Goal: Book appointment/travel/reservation

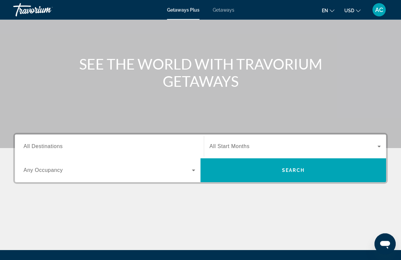
scroll to position [51, 0]
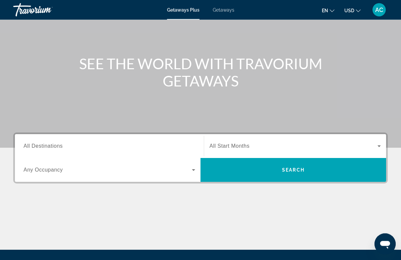
click at [37, 145] on span "All Destinations" at bounding box center [43, 146] width 39 height 6
click at [37, 145] on input "Destination All Destinations" at bounding box center [110, 147] width 172 height 8
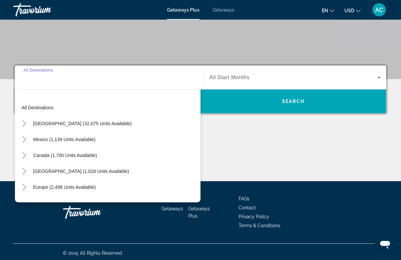
scroll to position [120, 0]
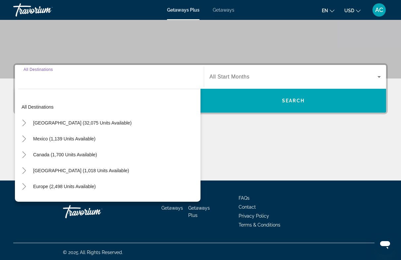
click at [61, 188] on span "Europe (2,498 units available)" at bounding box center [64, 186] width 63 height 5
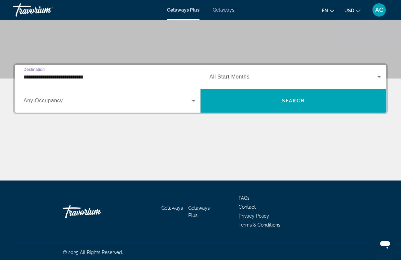
click at [84, 78] on input "**********" at bounding box center [110, 77] width 172 height 8
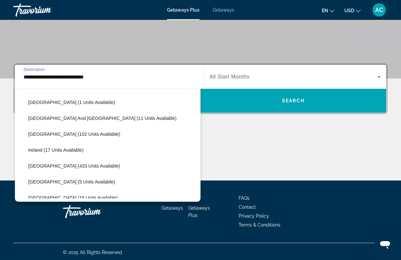
scroll to position [196, 0]
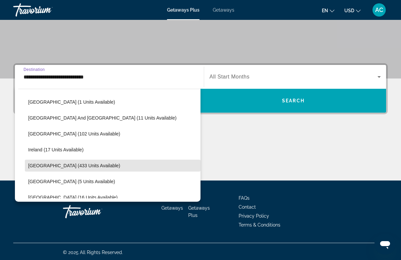
click at [63, 167] on span "[GEOGRAPHIC_DATA] (433 units available)" at bounding box center [74, 165] width 92 height 5
type input "**********"
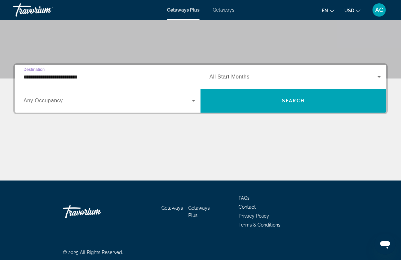
click at [377, 77] on icon "Search widget" at bounding box center [379, 77] width 8 height 8
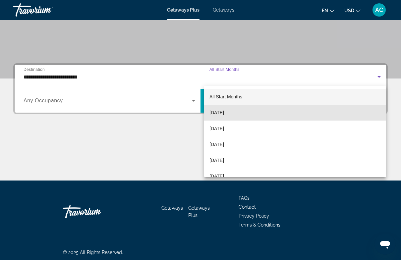
click at [224, 113] on span "[DATE]" at bounding box center [216, 113] width 15 height 8
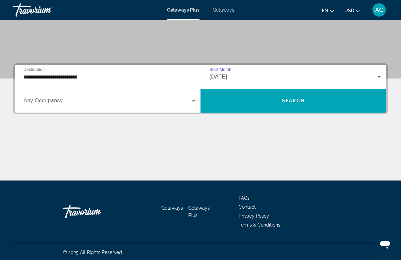
click at [195, 101] on icon "Search widget" at bounding box center [194, 101] width 8 height 8
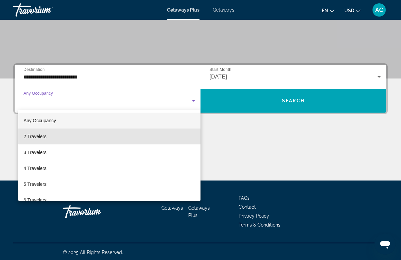
click at [40, 137] on span "2 Travelers" at bounding box center [35, 137] width 23 height 8
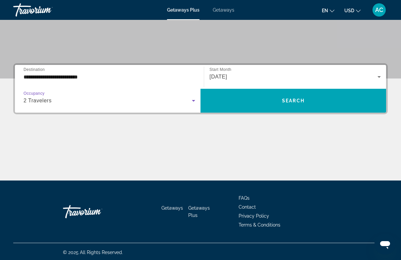
click at [306, 103] on span "Search widget" at bounding box center [293, 101] width 186 height 16
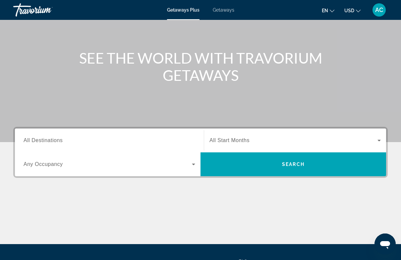
scroll to position [57, 0]
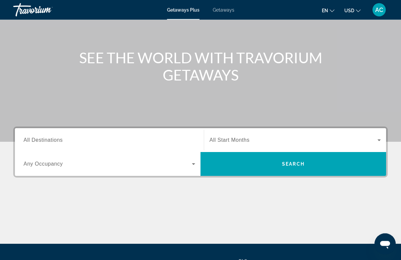
click at [50, 138] on span "All Destinations" at bounding box center [43, 141] width 39 height 6
click at [50, 138] on input "Destination All Destinations" at bounding box center [110, 141] width 172 height 8
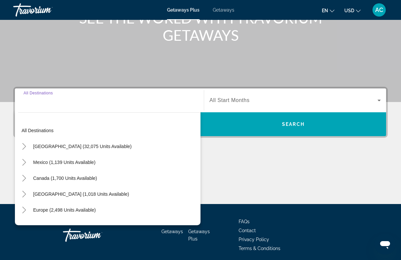
scroll to position [120, 0]
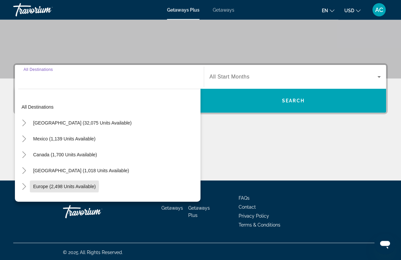
click at [62, 186] on span "Europe (2,498 units available)" at bounding box center [64, 186] width 63 height 5
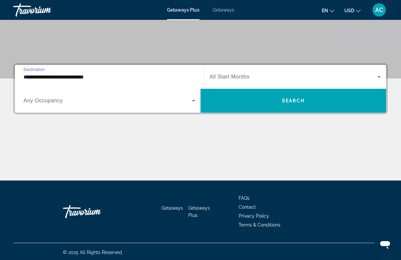
click at [78, 74] on input "**********" at bounding box center [110, 77] width 172 height 8
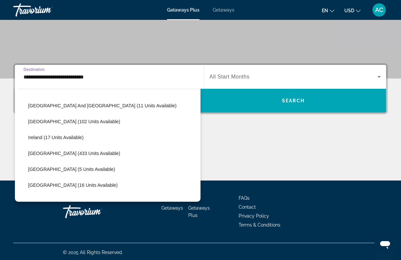
scroll to position [208, 0]
click at [59, 152] on span "[GEOGRAPHIC_DATA] (433 units available)" at bounding box center [74, 152] width 92 height 5
type input "**********"
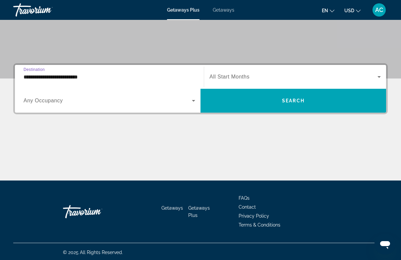
click at [195, 100] on icon "Search widget" at bounding box center [194, 101] width 8 height 8
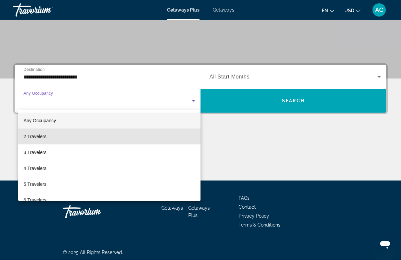
click at [37, 135] on span "2 Travelers" at bounding box center [35, 137] width 23 height 8
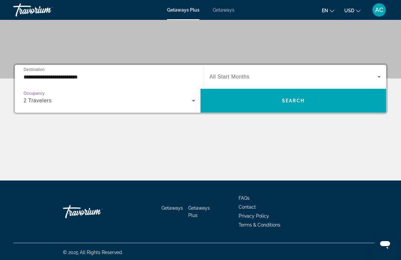
click at [380, 75] on icon "Search widget" at bounding box center [379, 77] width 8 height 8
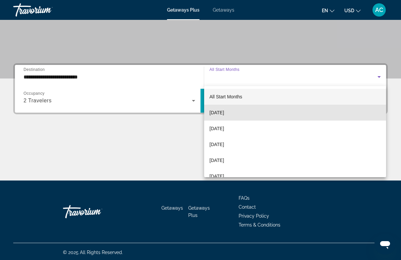
click at [224, 114] on span "[DATE]" at bounding box center [216, 113] width 15 height 8
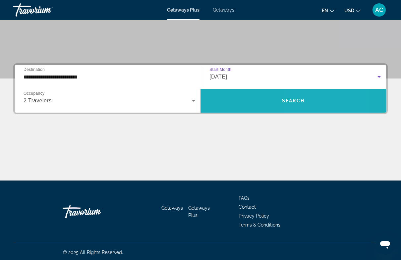
click at [307, 99] on span "Search widget" at bounding box center [293, 101] width 186 height 16
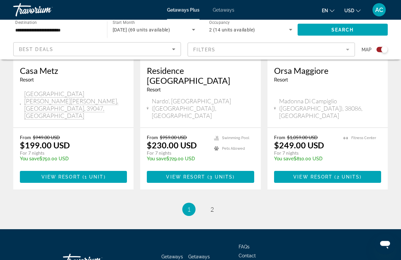
scroll to position [1041, 0]
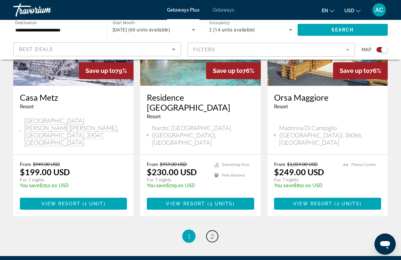
click at [213, 233] on span "2" at bounding box center [211, 236] width 3 height 7
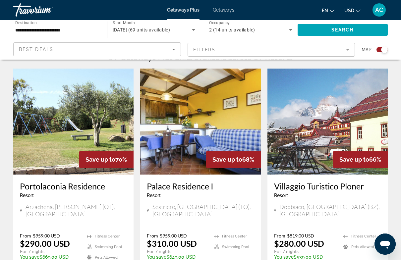
scroll to position [219, 0]
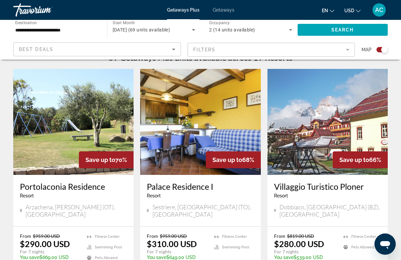
click at [208, 125] on img "Main content" at bounding box center [200, 122] width 120 height 106
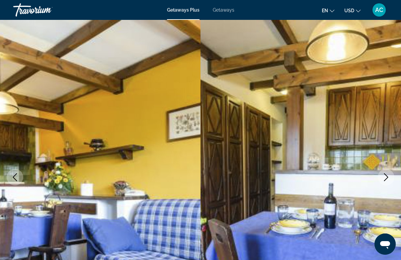
click at [225, 11] on span "Getaways" at bounding box center [224, 9] width 22 height 5
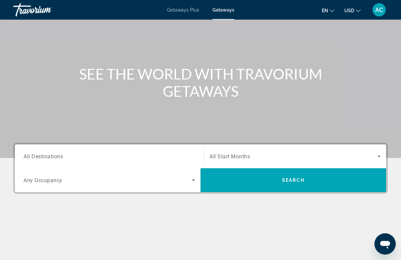
scroll to position [47, 0]
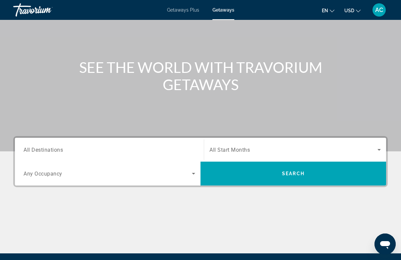
click at [45, 146] on input "Destination All Destinations" at bounding box center [110, 150] width 172 height 8
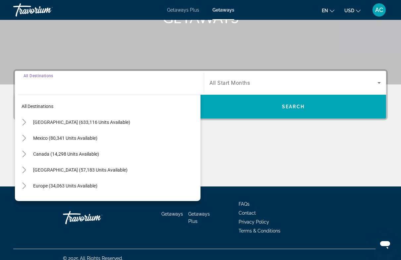
scroll to position [120, 0]
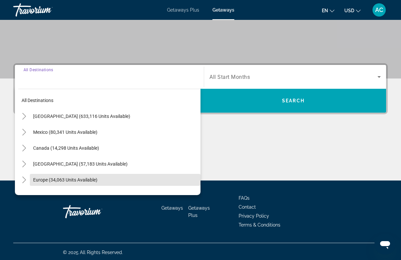
click at [62, 181] on span "Europe (34,063 units available)" at bounding box center [65, 179] width 64 height 5
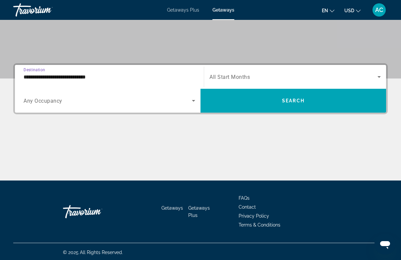
click at [73, 75] on input "**********" at bounding box center [110, 77] width 172 height 8
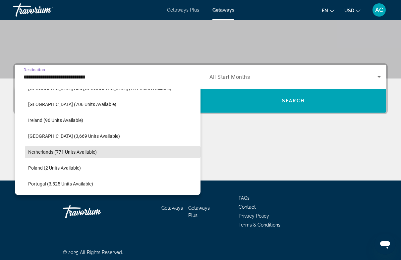
scroll to position [253, 0]
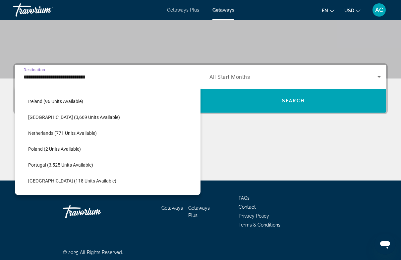
click at [69, 118] on span "[GEOGRAPHIC_DATA] (3,669 units available)" at bounding box center [74, 117] width 92 height 5
type input "**********"
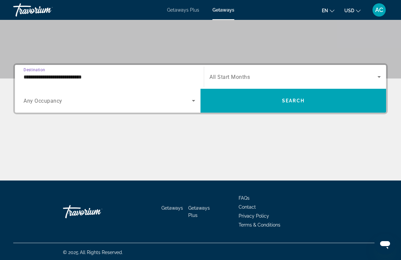
click at [379, 78] on icon "Search widget" at bounding box center [378, 77] width 3 height 2
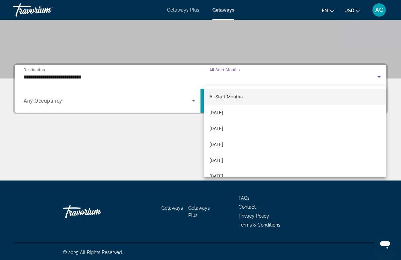
click at [223, 112] on span "[DATE]" at bounding box center [216, 113] width 14 height 8
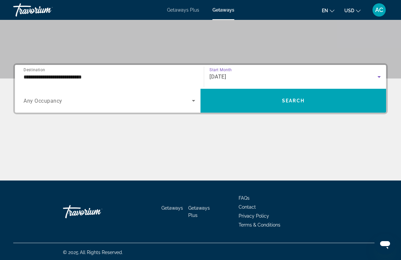
click at [195, 102] on icon "Search widget" at bounding box center [194, 101] width 8 height 8
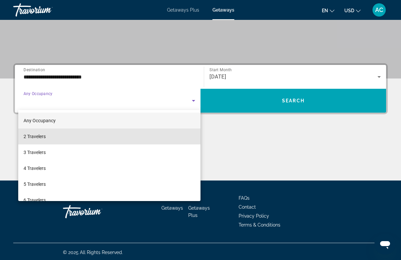
click at [44, 137] on span "2 Travelers" at bounding box center [35, 137] width 22 height 8
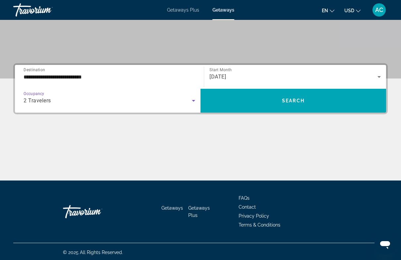
click at [348, 102] on span "Search widget" at bounding box center [293, 101] width 186 height 16
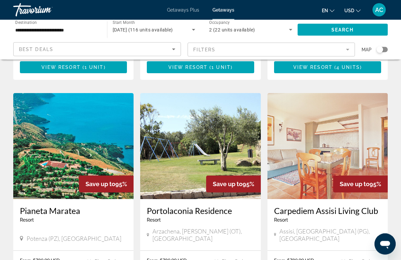
scroll to position [742, 0]
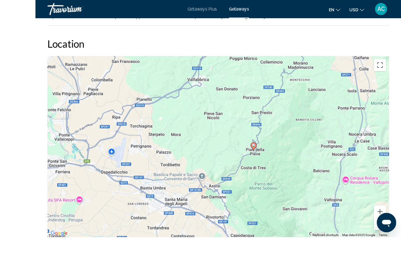
scroll to position [1149, 0]
